Goal: Information Seeking & Learning: Learn about a topic

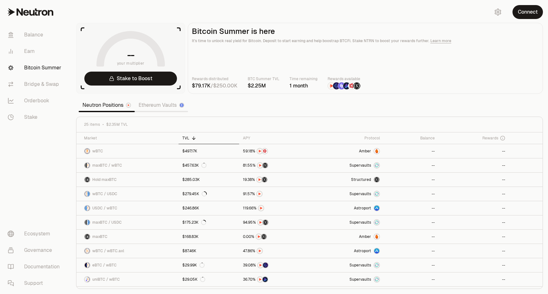
click at [164, 108] on link "Ethereum Vaults" at bounding box center [161, 105] width 53 height 13
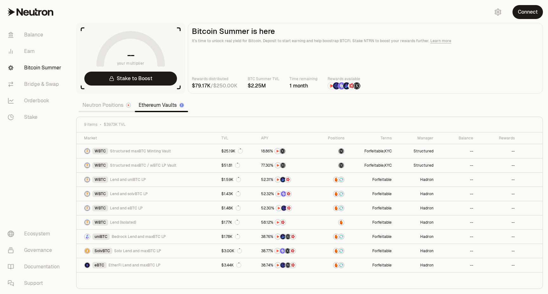
click at [95, 103] on link "Neutron Positions" at bounding box center [107, 105] width 56 height 13
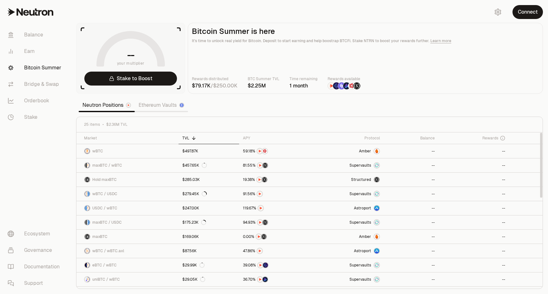
click at [164, 105] on link "Ethereum Vaults" at bounding box center [161, 105] width 53 height 13
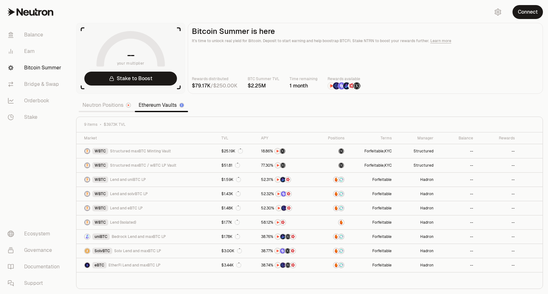
click at [110, 107] on link "Neutron Positions" at bounding box center [107, 105] width 56 height 13
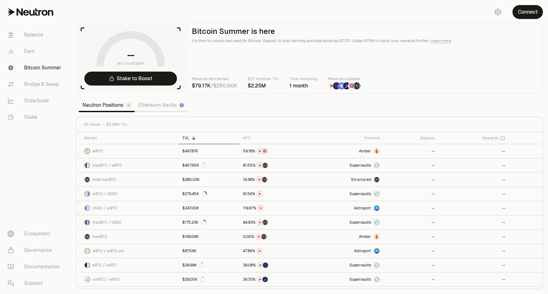
click at [154, 106] on link "Ethereum Vaults" at bounding box center [161, 105] width 53 height 13
